Goal: Check status: Check status

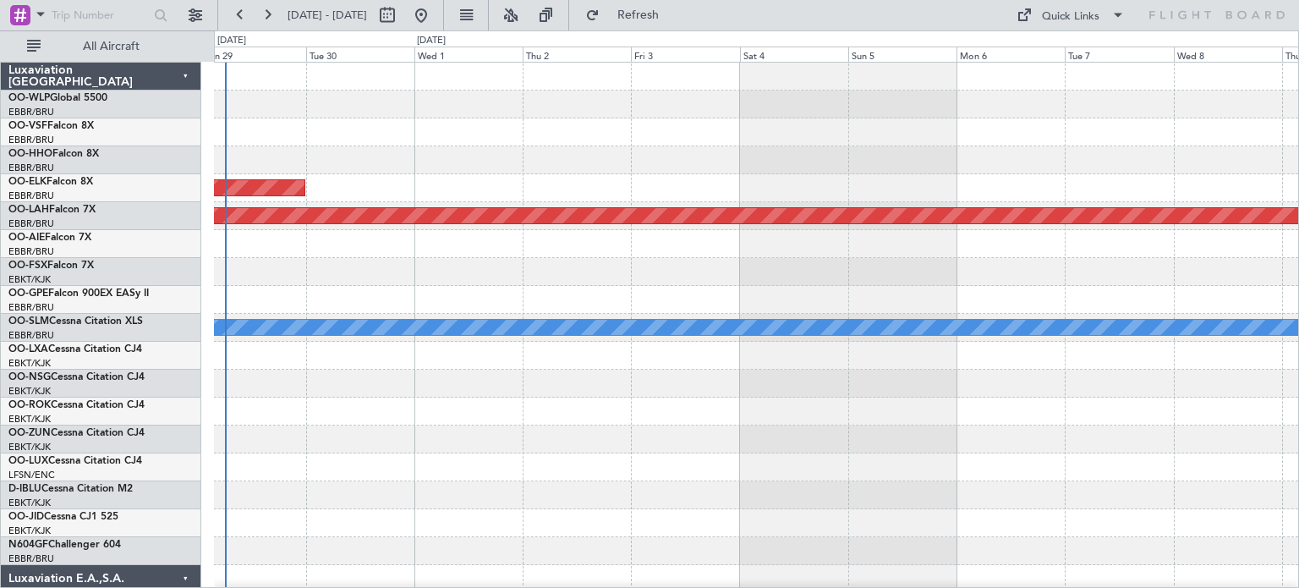
click at [663, 180] on div "Planned Maint Kortrijk-[GEOGRAPHIC_DATA]" at bounding box center [756, 188] width 1084 height 28
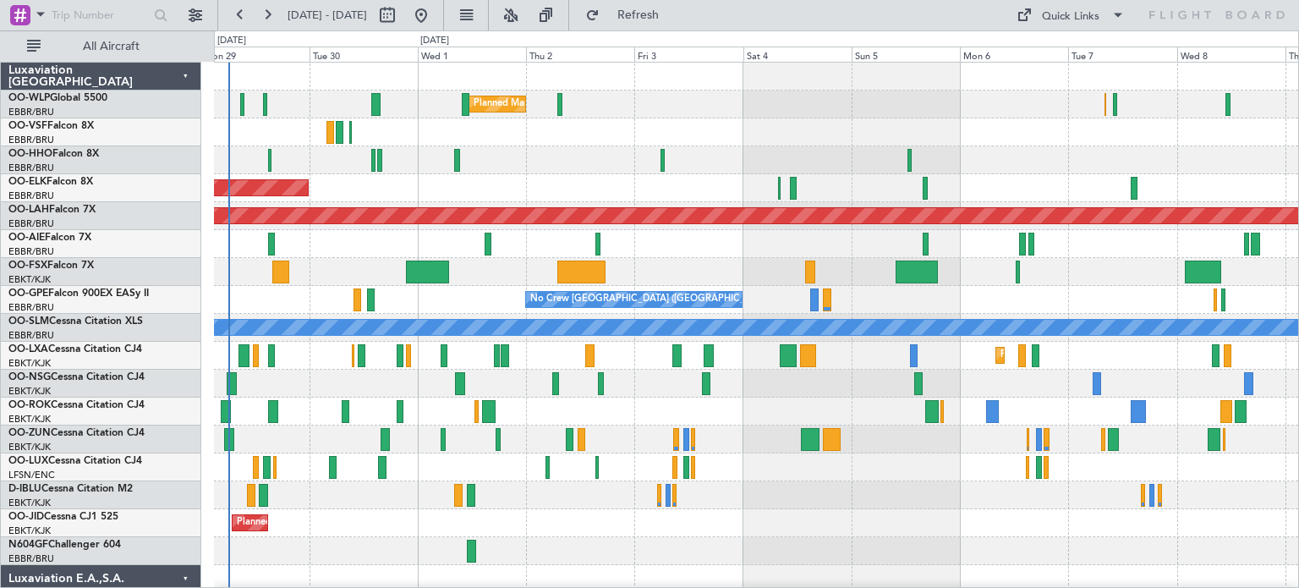
click at [324, 401] on div "Planned Maint Milan (Linate) Planned Maint [GEOGRAPHIC_DATA]-[GEOGRAPHIC_DATA] …" at bounding box center [756, 579] width 1084 height 1032
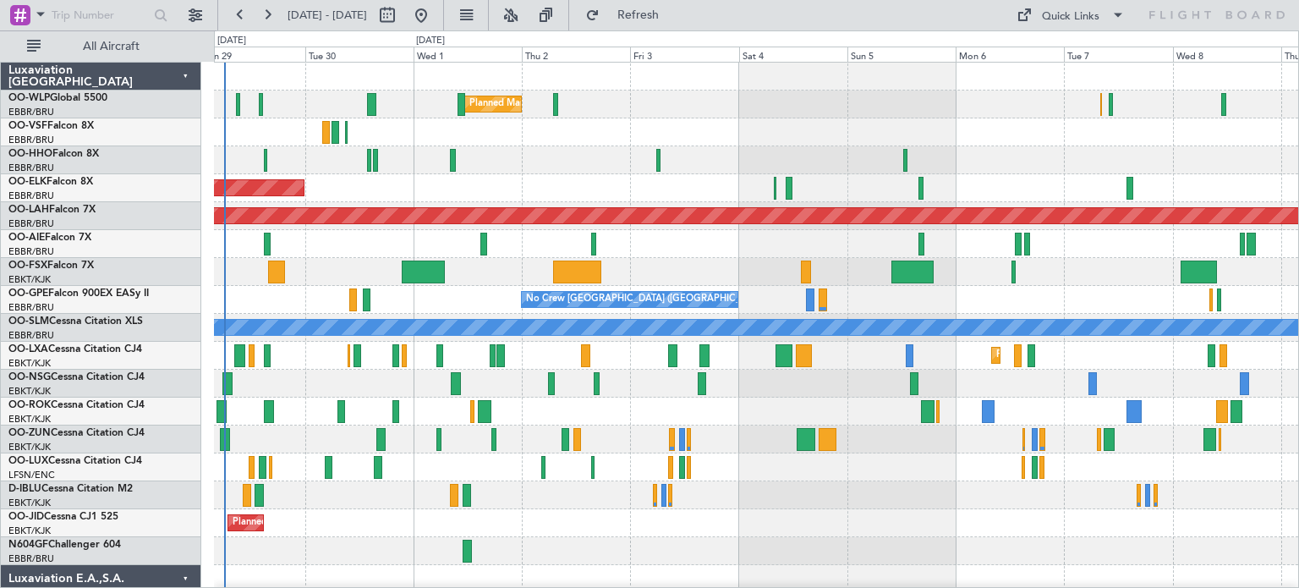
click at [402, 317] on div "Planned Maint Milan (Linate) Planned Maint [GEOGRAPHIC_DATA]-[GEOGRAPHIC_DATA] …" at bounding box center [756, 551] width 1084 height 976
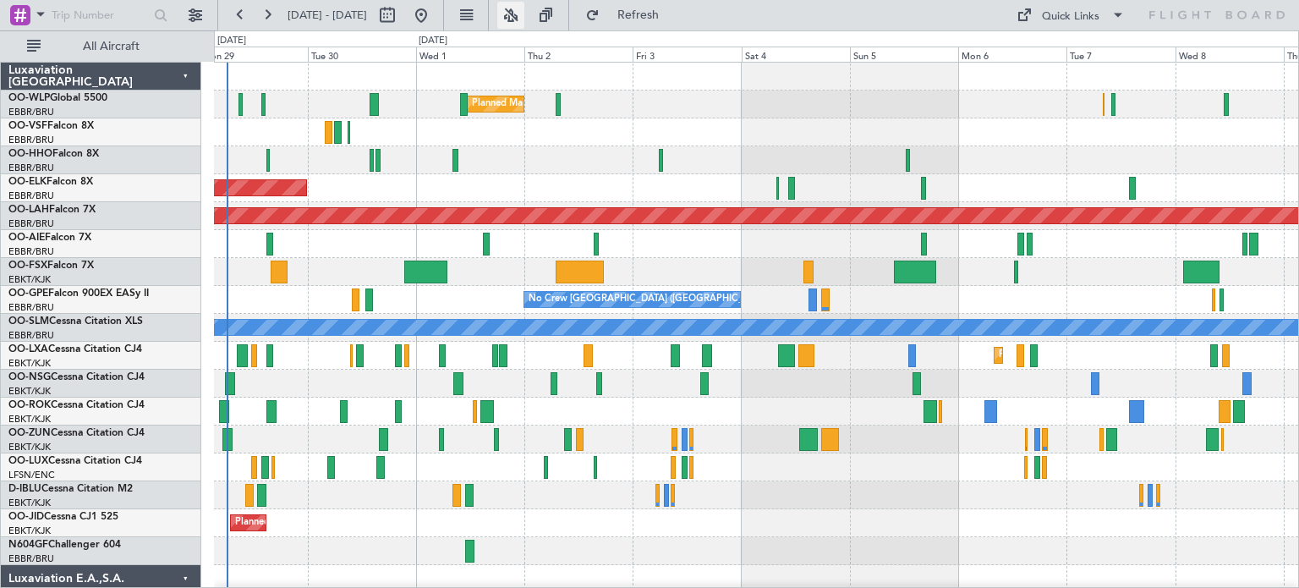
click at [524, 11] on button at bounding box center [510, 15] width 27 height 27
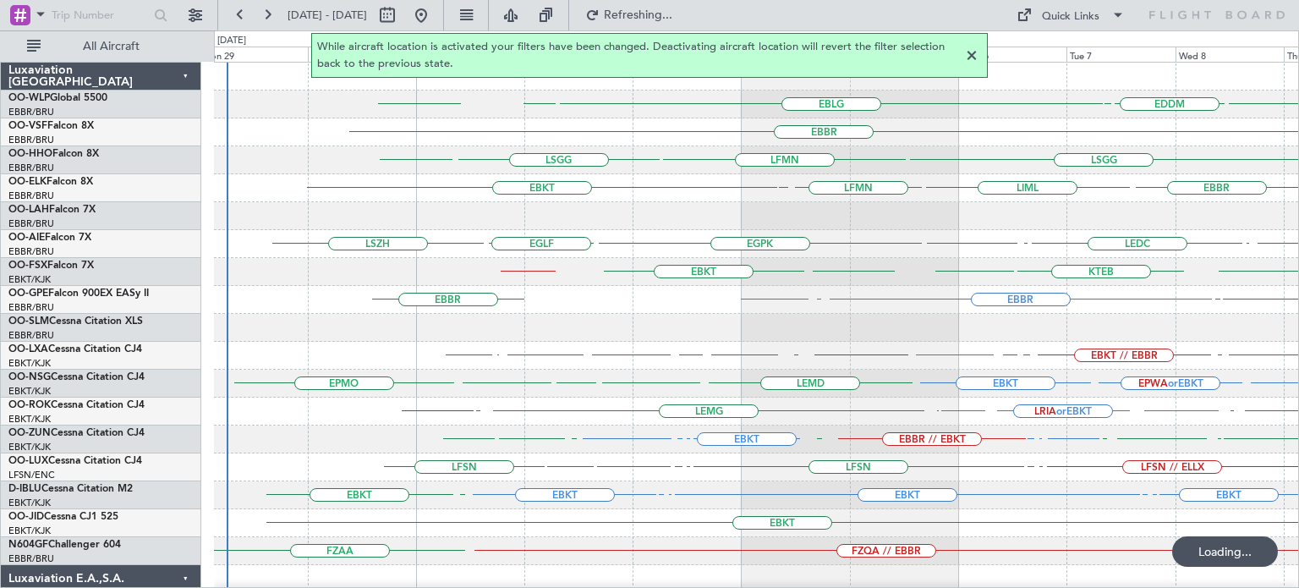
click at [971, 53] on div at bounding box center [971, 56] width 20 height 20
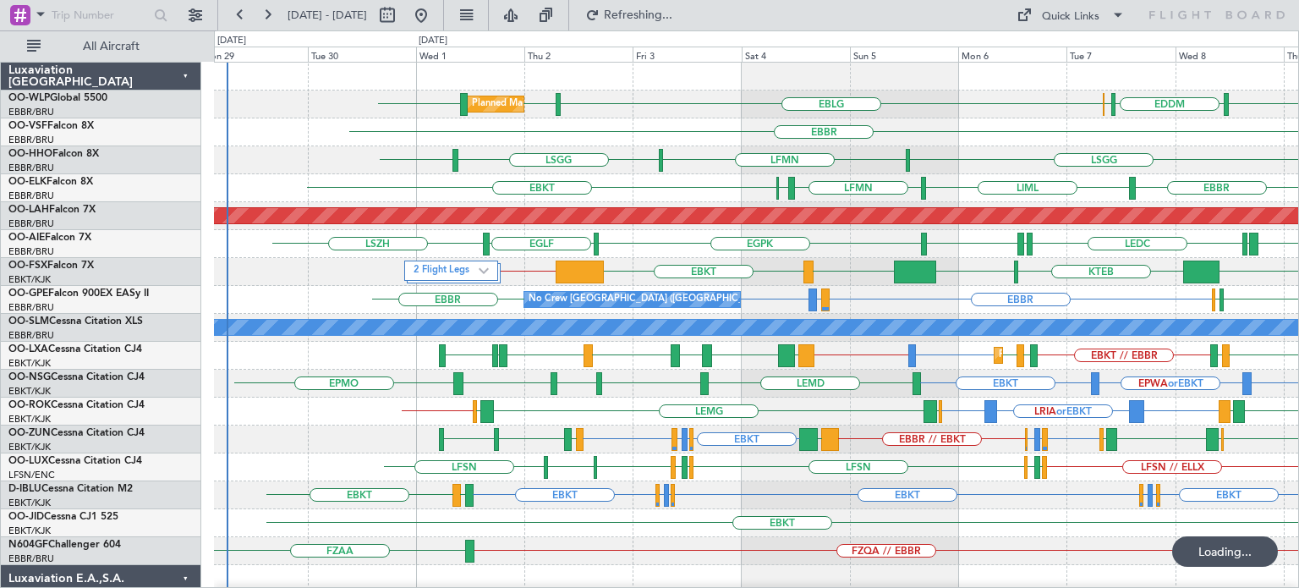
click at [586, 270] on div at bounding box center [579, 271] width 49 height 23
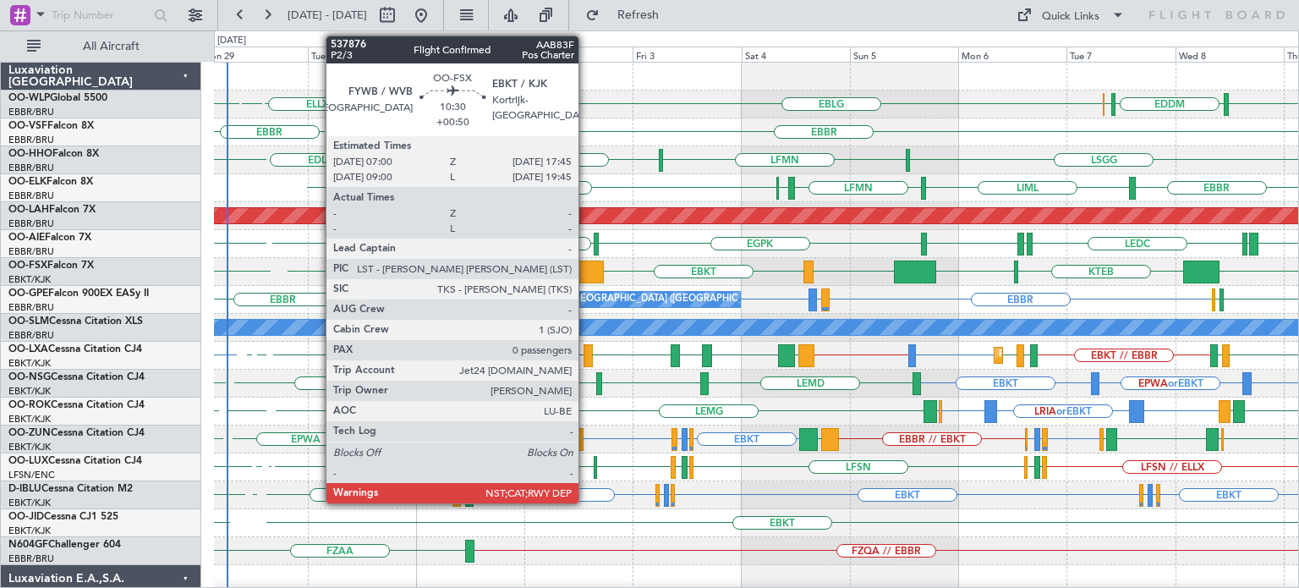
click at [586, 270] on div at bounding box center [579, 271] width 49 height 23
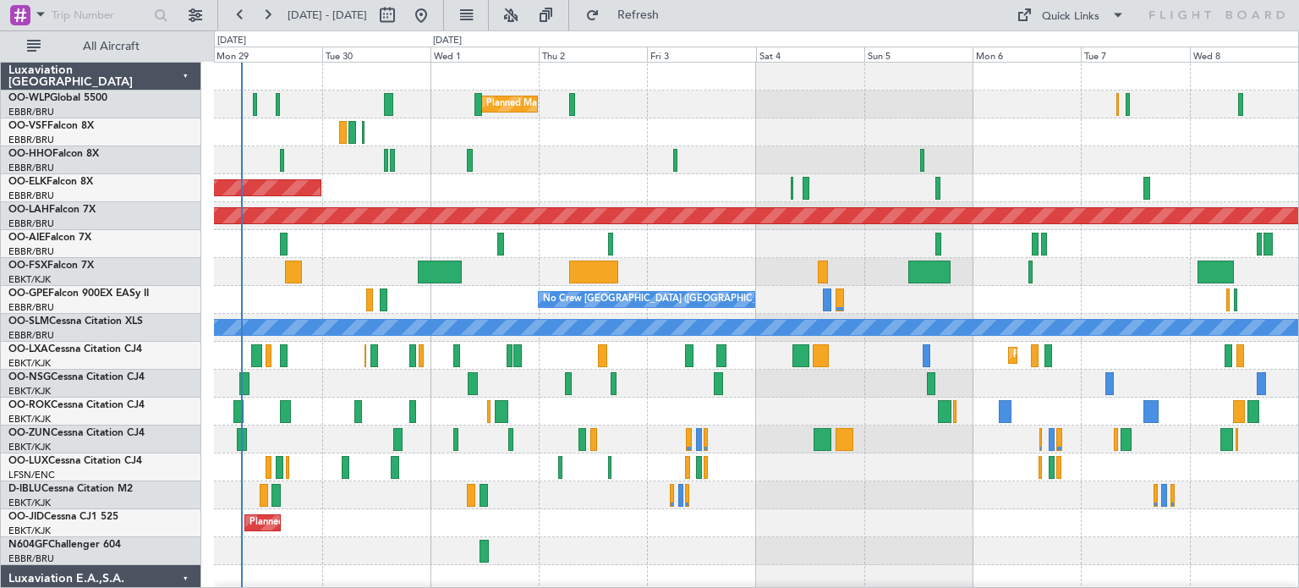
click at [758, 118] on div at bounding box center [756, 132] width 1084 height 28
